Goal: Transaction & Acquisition: Purchase product/service

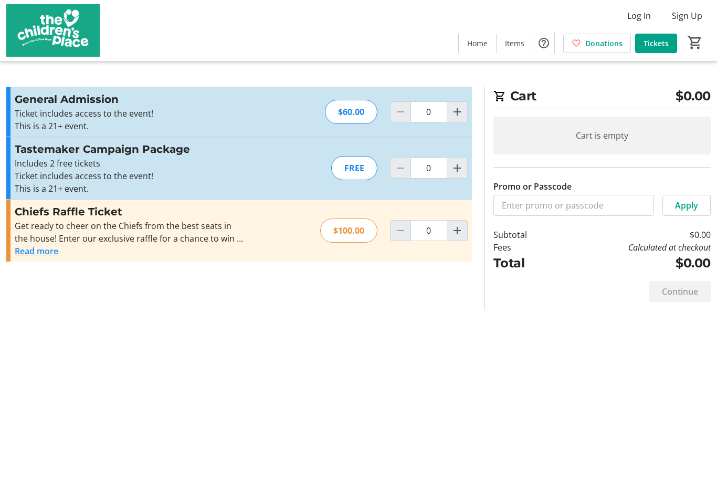
click at [457, 170] on mat-icon "Increment by one" at bounding box center [457, 168] width 13 height 13
type input "1"
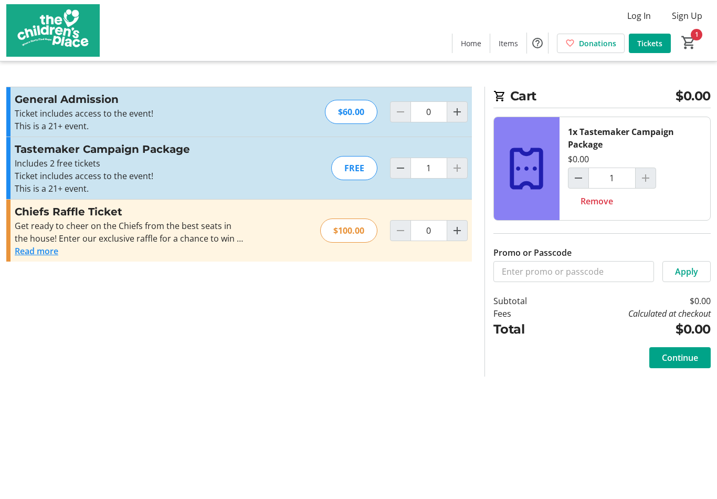
click at [462, 173] on div at bounding box center [457, 167] width 21 height 21
click at [650, 177] on div at bounding box center [645, 177] width 21 height 21
click at [686, 356] on span "Continue" at bounding box center [680, 357] width 36 height 13
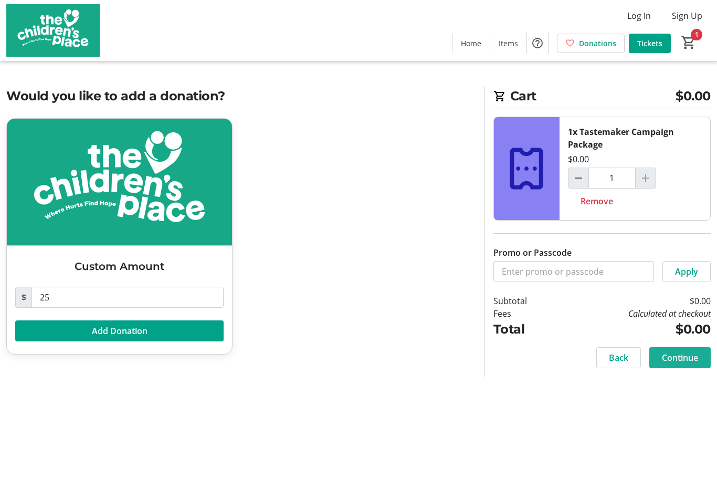
click at [691, 356] on span "Continue" at bounding box center [680, 357] width 36 height 13
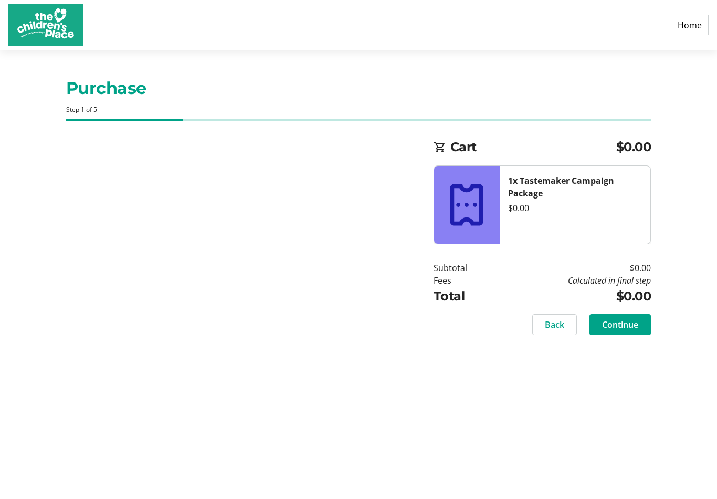
select select "US"
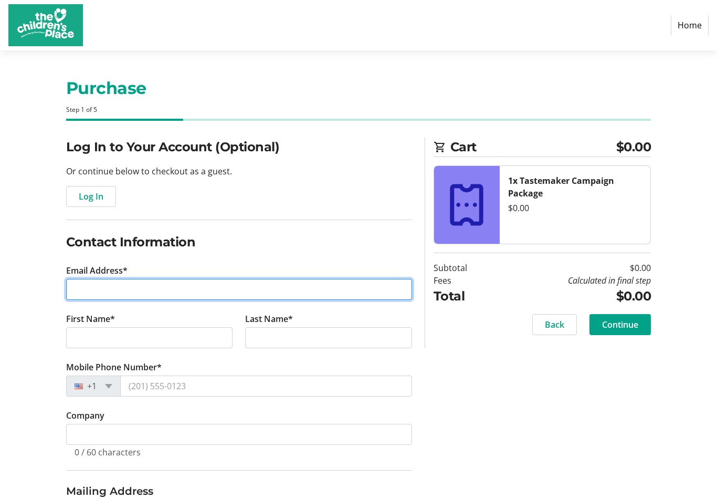
click at [125, 286] on input "Email Address*" at bounding box center [239, 289] width 346 height 21
type input "[EMAIL_ADDRESS][PERSON_NAME][DOMAIN_NAME]"
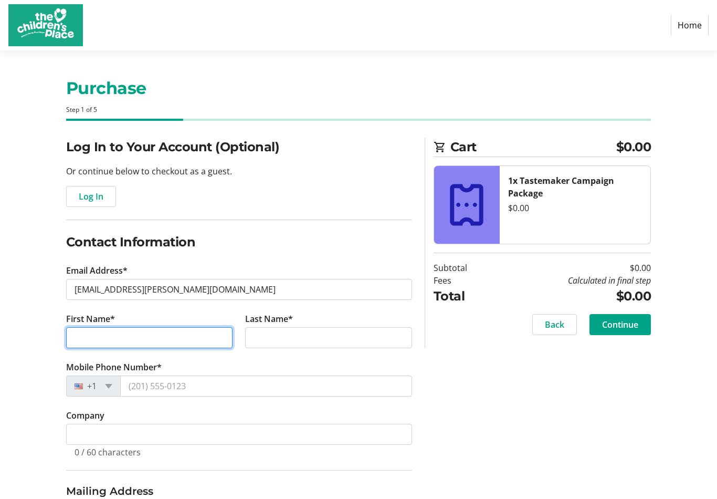
click at [157, 332] on input "First Name*" at bounding box center [149, 337] width 167 height 21
type input "[PERSON_NAME]"
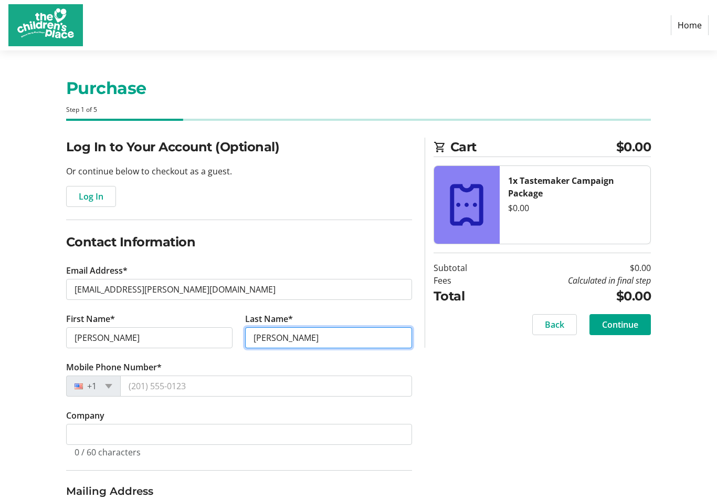
type input "[PERSON_NAME]"
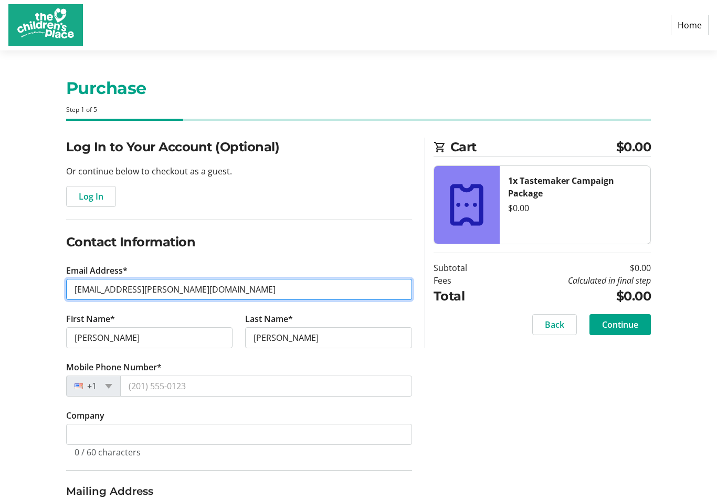
click at [128, 291] on input "[EMAIL_ADDRESS][PERSON_NAME][DOMAIN_NAME]" at bounding box center [239, 289] width 346 height 21
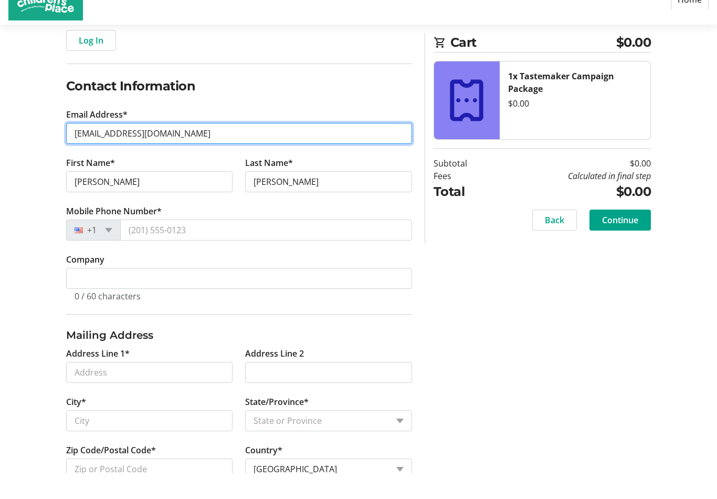
scroll to position [162, 0]
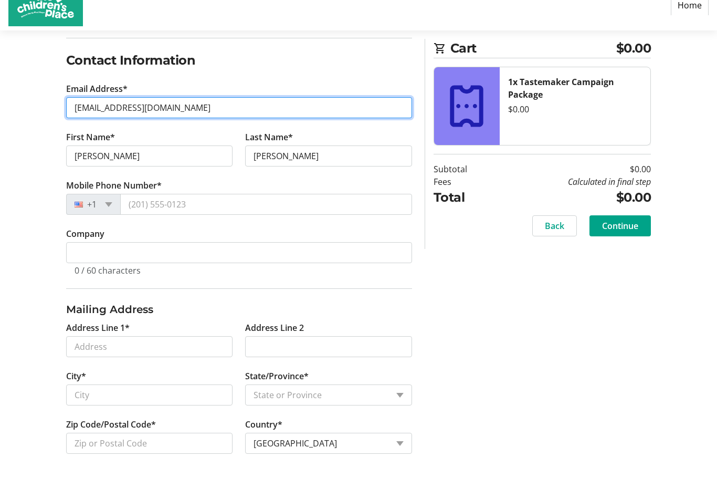
type input "[EMAIL_ADDRESS][DOMAIN_NAME]"
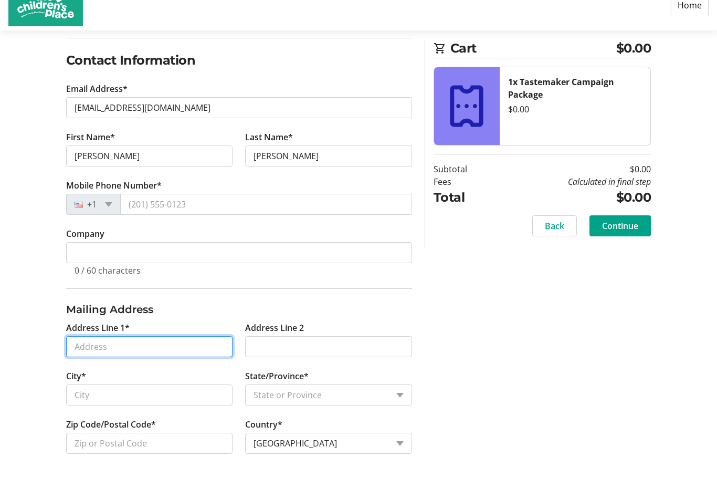
click at [140, 356] on input "Address Line 1*" at bounding box center [149, 366] width 167 height 21
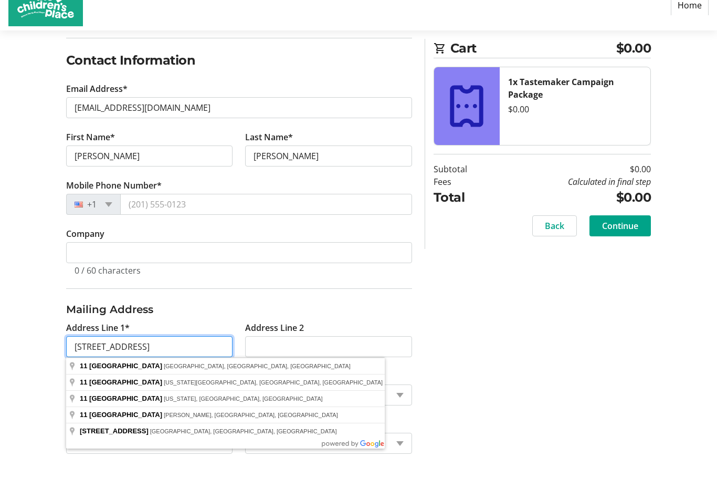
type input "[STREET_ADDRESS]"
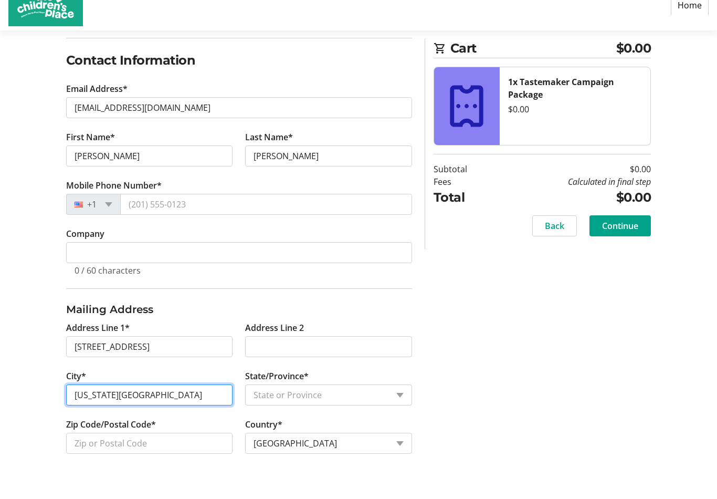
type input "[US_STATE][GEOGRAPHIC_DATA]"
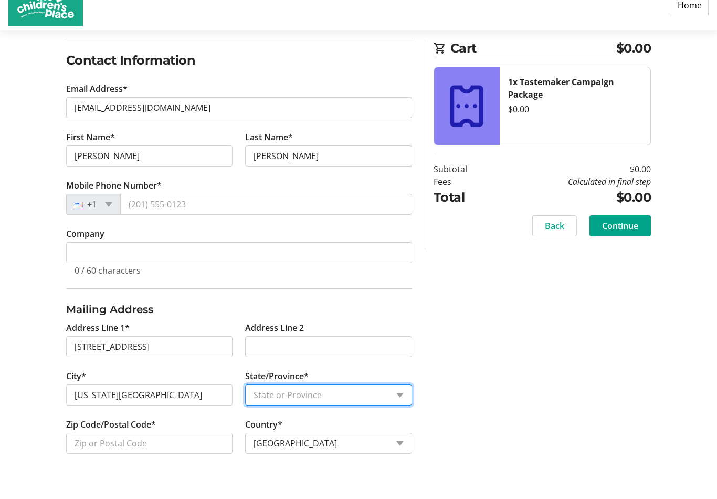
scroll to position [145, 0]
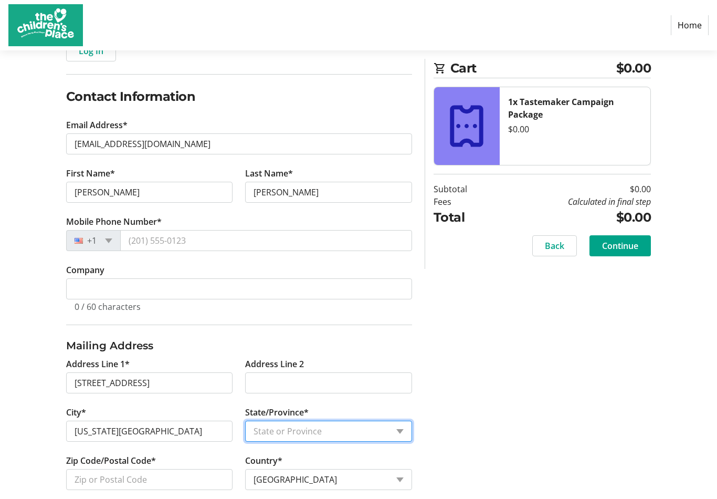
select select "MO"
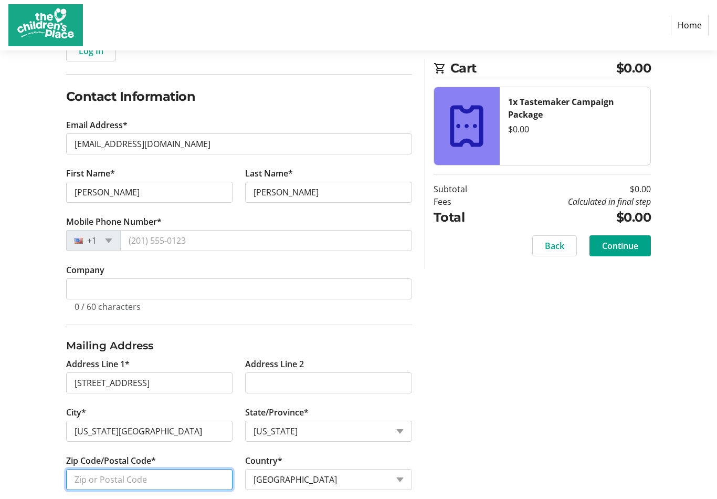
click at [149, 479] on input "Zip Code/Postal Code*" at bounding box center [149, 479] width 167 height 21
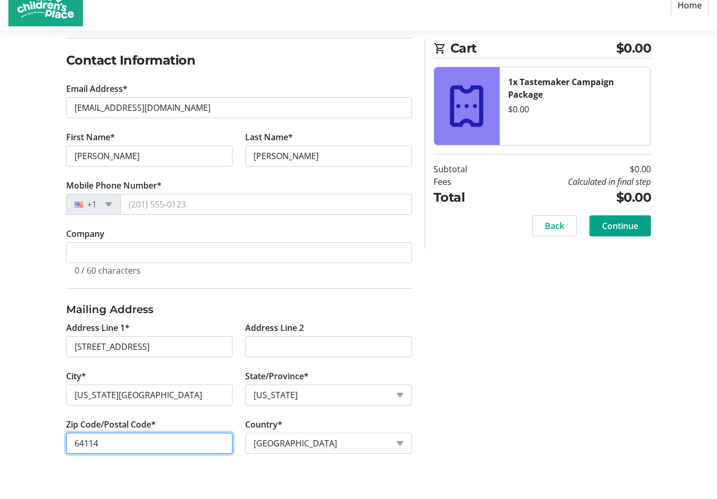
type input "64114"
click at [635, 239] on span "Continue" at bounding box center [620, 245] width 36 height 13
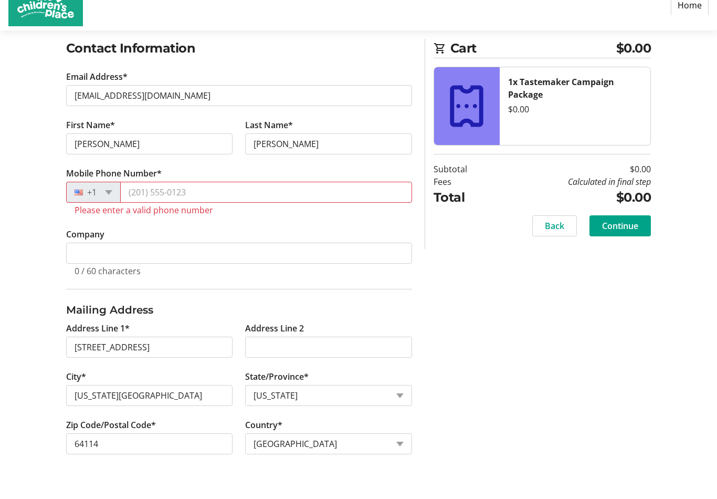
scroll to position [158, 0]
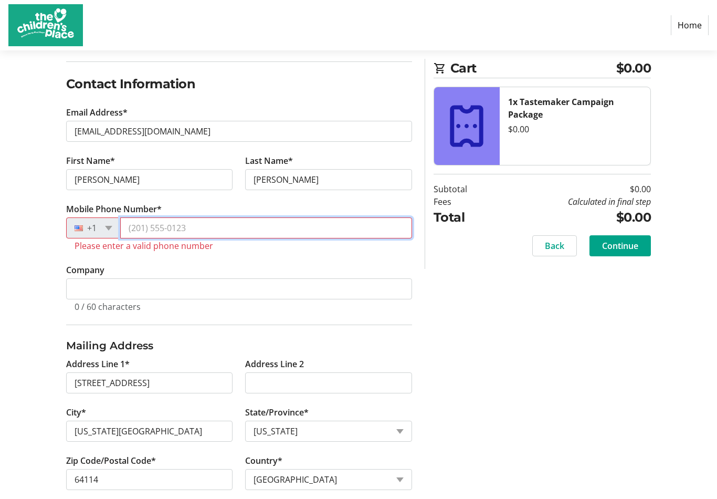
click at [213, 232] on input "Mobile Phone Number*" at bounding box center [266, 227] width 292 height 21
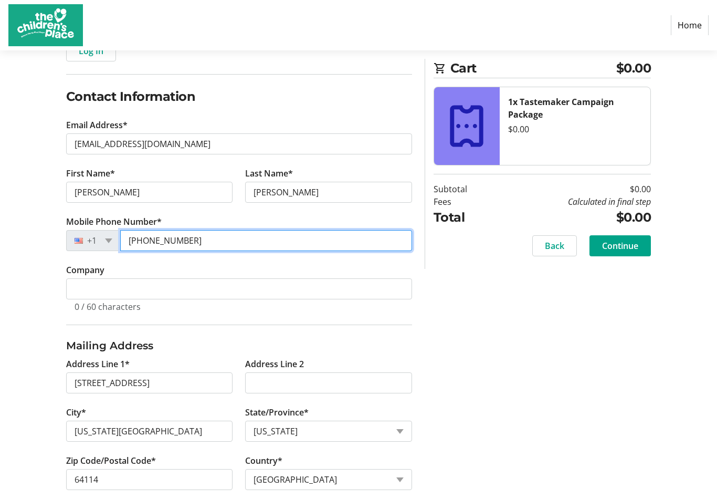
type input "[PHONE_NUMBER]"
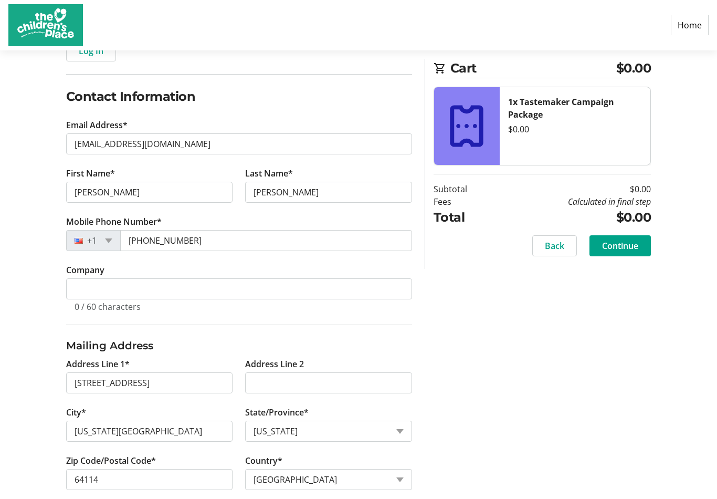
click at [620, 250] on span "Continue" at bounding box center [620, 245] width 36 height 13
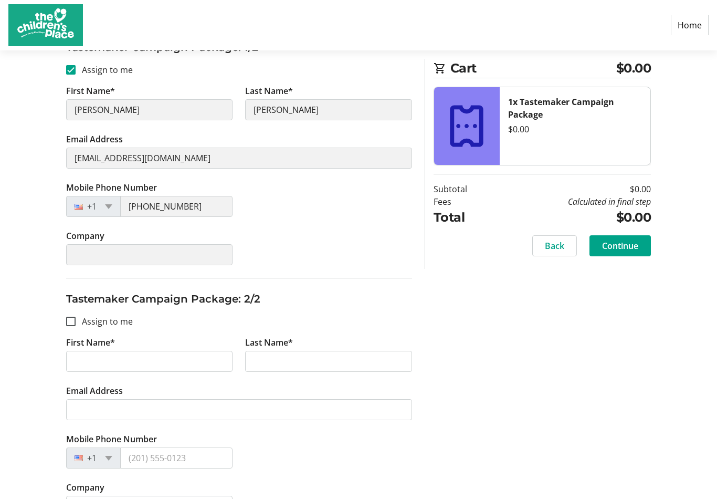
scroll to position [220, 0]
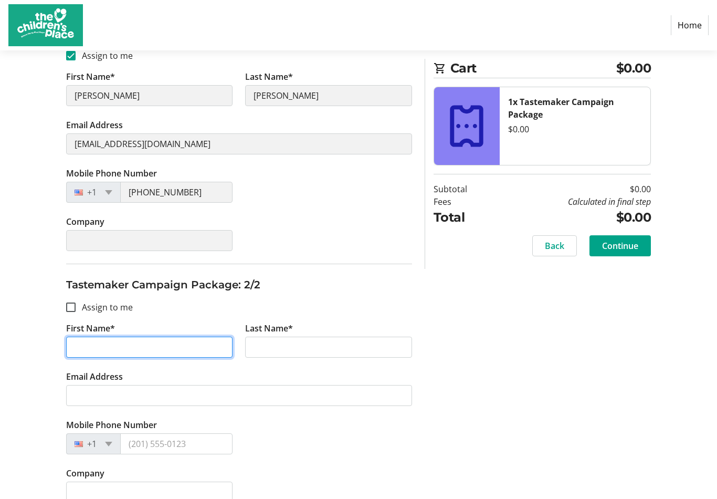
click at [108, 350] on input "First Name*" at bounding box center [149, 347] width 167 height 21
type input "Kent"
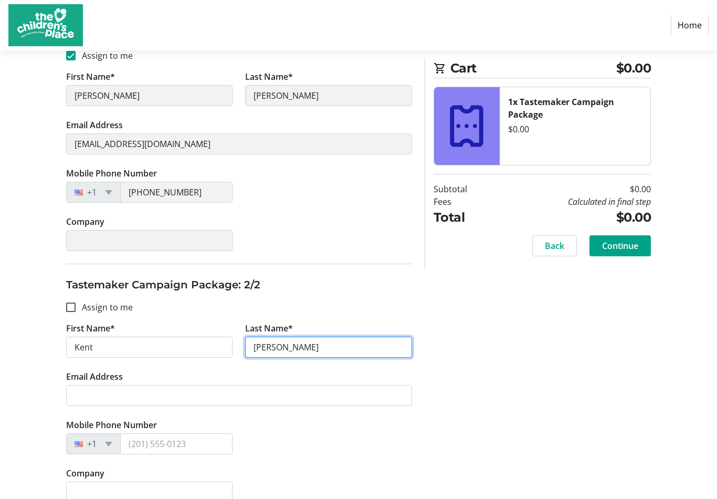
type input "[PERSON_NAME]"
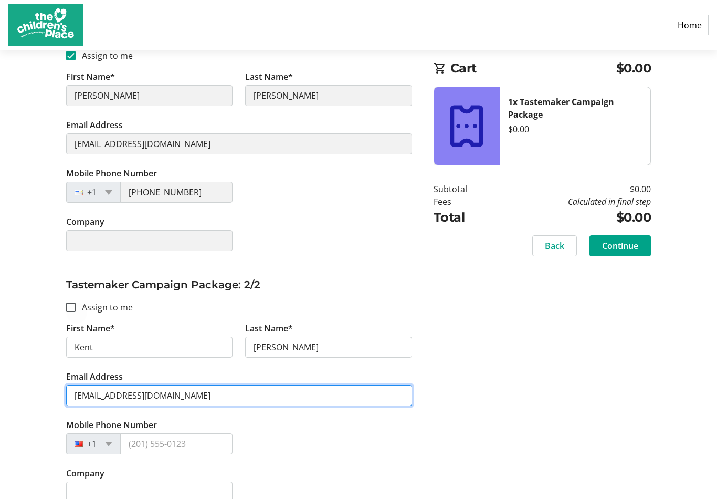
type input "[EMAIL_ADDRESS][DOMAIN_NAME]"
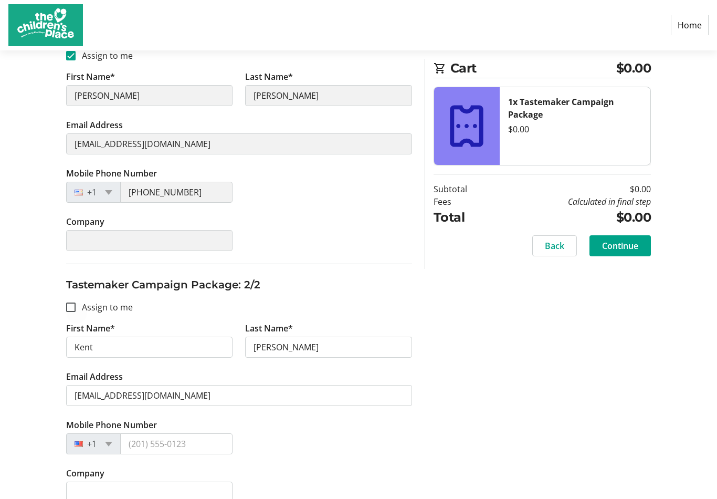
click at [79, 309] on div at bounding box center [70, 307] width 25 height 25
checkbox input "true"
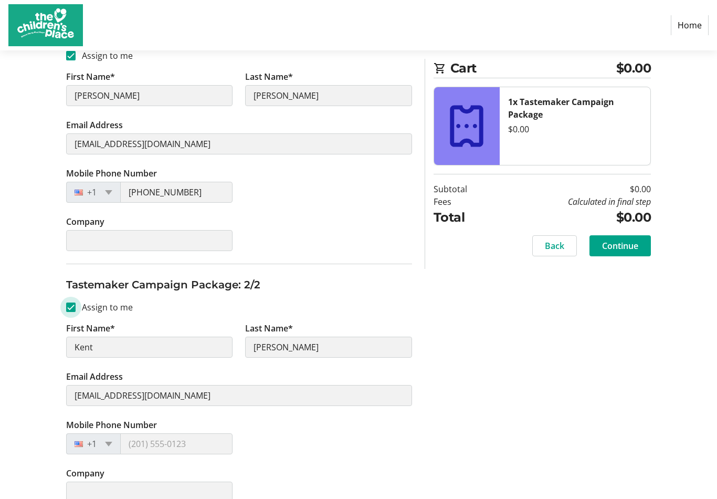
type input "[PERSON_NAME]"
type input "[EMAIL_ADDRESS][DOMAIN_NAME]"
type input "[PHONE_NUMBER]"
click at [627, 244] on span "Continue" at bounding box center [620, 245] width 36 height 13
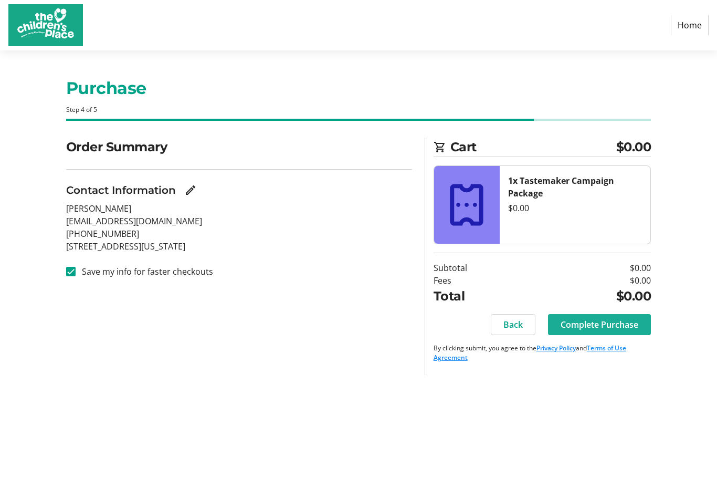
click at [615, 324] on span "Complete Purchase" at bounding box center [600, 324] width 78 height 13
